Goal: Task Accomplishment & Management: Complete application form

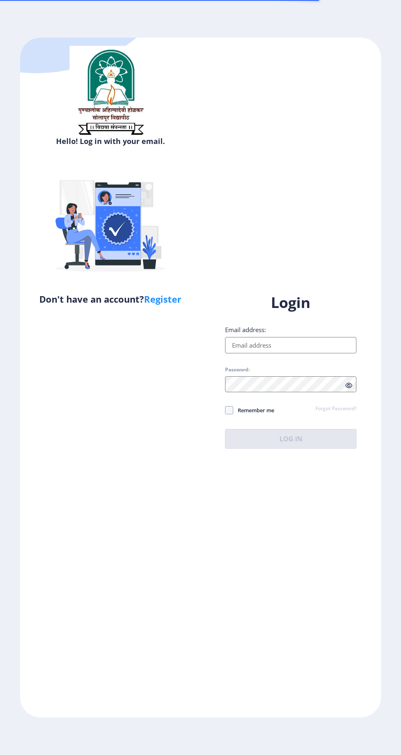
click at [282, 353] on input "Email address:" at bounding box center [290, 345] width 131 height 16
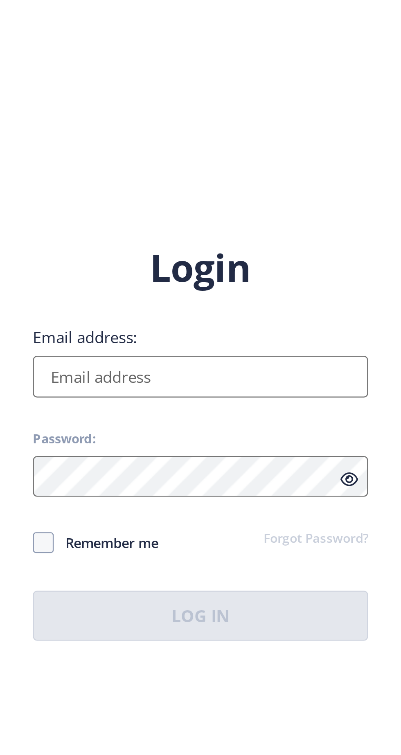
click at [341, 352] on input "Email address:" at bounding box center [290, 345] width 131 height 16
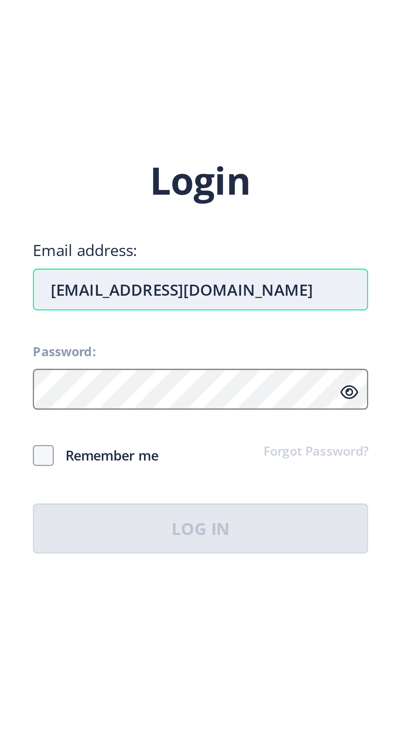
type input "[EMAIL_ADDRESS][DOMAIN_NAME]"
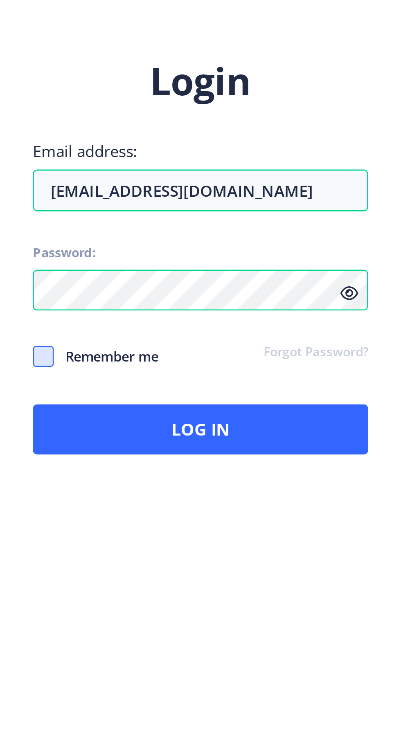
click at [231, 414] on span at bounding box center [229, 410] width 8 height 8
click at [225, 410] on input "Remember me" at bounding box center [225, 410] width 0 height 0
checkbox input "true"
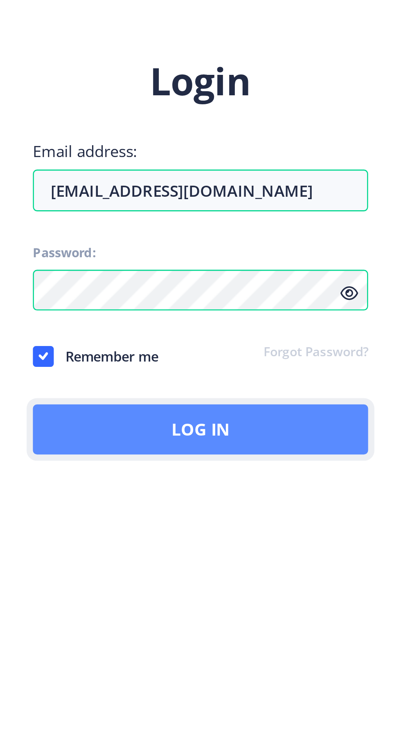
click at [284, 449] on button "Log In" at bounding box center [290, 439] width 131 height 20
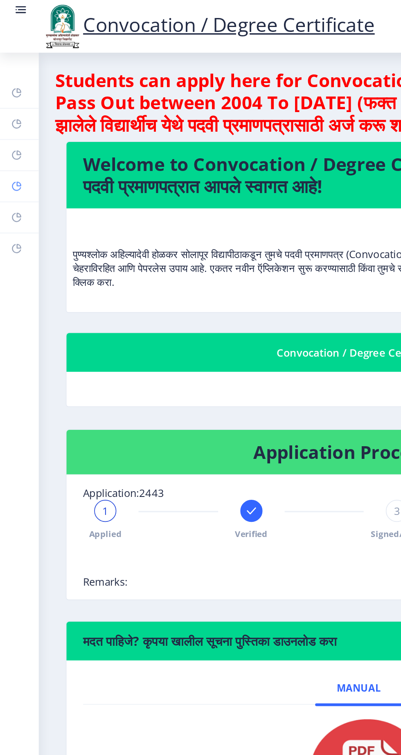
click at [13, 113] on rect at bounding box center [10, 110] width 7 height 7
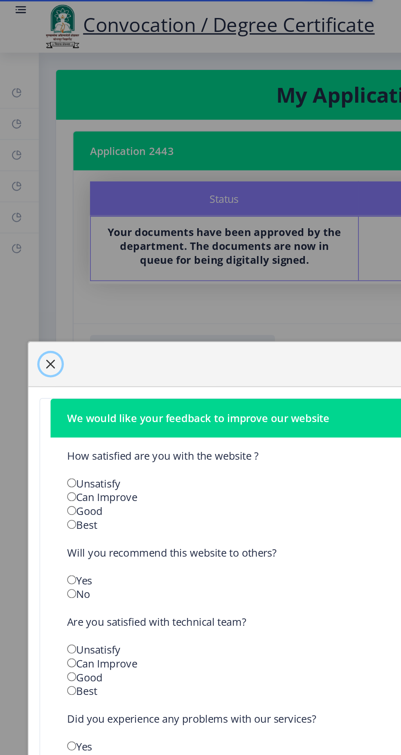
click at [33, 218] on span "button" at bounding box center [30, 215] width 7 height 7
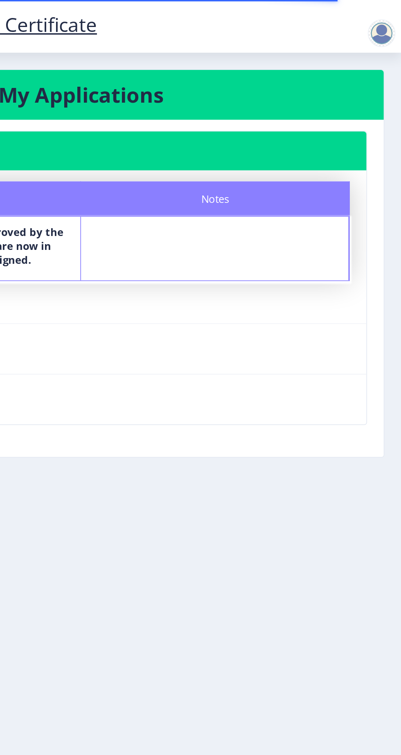
click at [397, 18] on div at bounding box center [389, 19] width 16 height 16
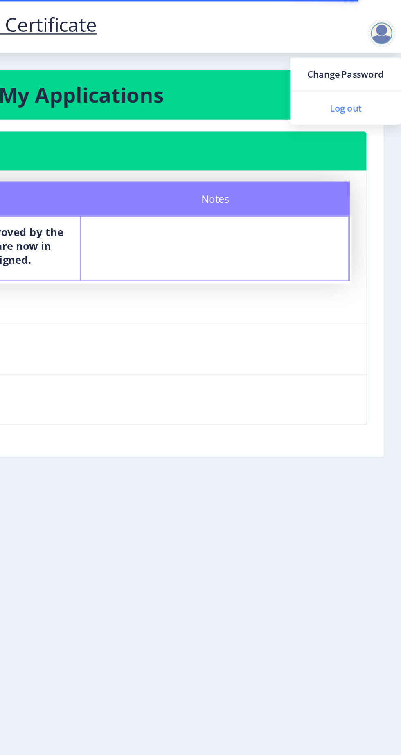
click at [372, 66] on span "Log out" at bounding box center [368, 64] width 52 height 10
